Goal: Transaction & Acquisition: Purchase product/service

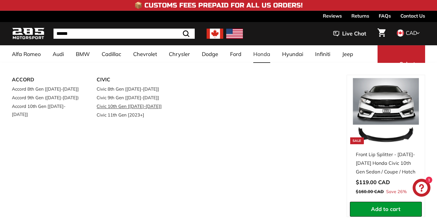
click at [125, 108] on link "Civic 10th Gen [[DATE]-[DATE]]" at bounding box center [131, 106] width 68 height 9
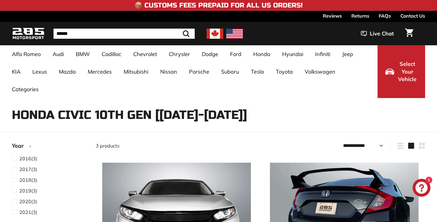
select select "**********"
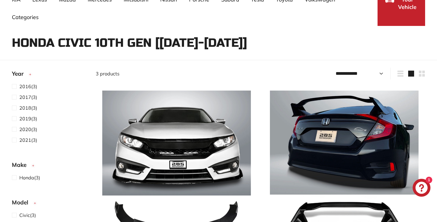
scroll to position [90, 0]
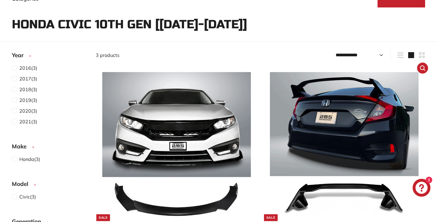
click at [348, 127] on img at bounding box center [344, 146] width 149 height 149
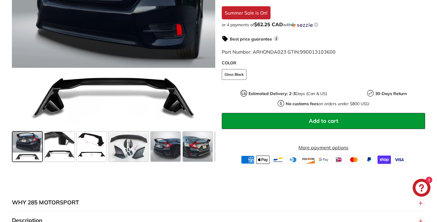
scroll to position [196, 0]
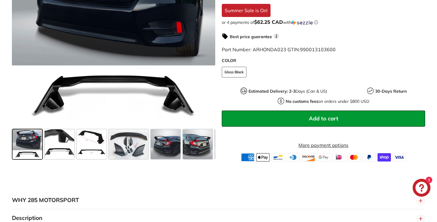
click at [319, 115] on span "Add to cart" at bounding box center [323, 118] width 29 height 7
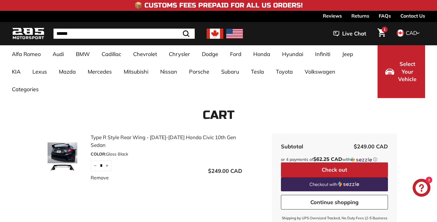
click at [330, 172] on button "Check out" at bounding box center [334, 169] width 107 height 15
